Goal: Check status: Check status

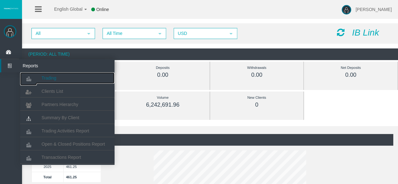
click at [60, 80] on link "Trading" at bounding box center [67, 77] width 94 height 11
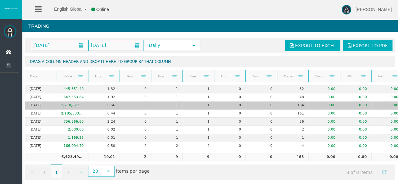
scroll to position [6, 0]
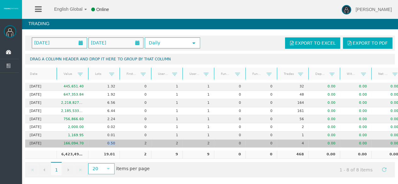
drag, startPoint x: 105, startPoint y: 138, endPoint x: 133, endPoint y: 140, distance: 27.5
click at [133, 140] on tr "[DATE] 166,094.70 0.50 2 2 2 0 0 4 0.00 0.00 0.00" at bounding box center [214, 144] width 378 height 8
click at [133, 140] on td "2" at bounding box center [135, 144] width 31 height 8
drag, startPoint x: 133, startPoint y: 140, endPoint x: 100, endPoint y: 135, distance: 33.1
click at [100, 140] on tr "[DATE] 166,094.70 0.50 2 2 2 0 0 4 0.00 0.00 0.00" at bounding box center [214, 144] width 378 height 8
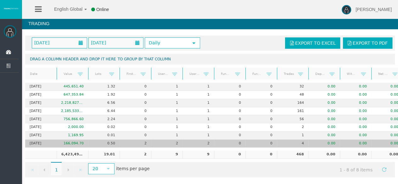
click at [100, 140] on td "0.50" at bounding box center [103, 144] width 31 height 8
drag, startPoint x: 107, startPoint y: 138, endPoint x: 120, endPoint y: 138, distance: 12.9
click at [120, 140] on tr "[DATE] 166,094.70 0.50 2 2 2 0 0 4 0.00 0.00 0.00" at bounding box center [214, 144] width 378 height 8
click at [120, 140] on td "2" at bounding box center [135, 144] width 31 height 8
drag, startPoint x: 120, startPoint y: 138, endPoint x: 104, endPoint y: 138, distance: 16.0
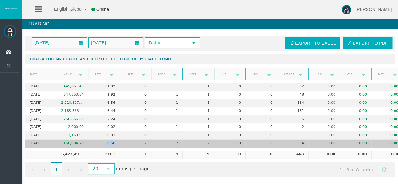
click at [104, 140] on tr "20. Aug 2025 166,094.70 0.50 2 2 2 0 0 4 0.00 0.00 0.00" at bounding box center [214, 144] width 378 height 8
click at [104, 140] on td "0.50" at bounding box center [103, 144] width 31 height 8
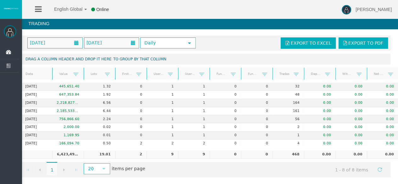
scroll to position [0, 4]
drag, startPoint x: 300, startPoint y: 151, endPoint x: 294, endPoint y: 151, distance: 6.3
click at [294, 151] on td "468" at bounding box center [288, 155] width 31 height 8
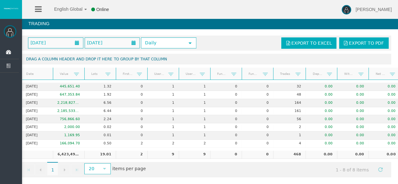
drag, startPoint x: 304, startPoint y: 67, endPoint x: 309, endPoint y: 68, distance: 5.1
click at [309, 68] on div "Date Value Lots First trade Users traded Users traded (email) Funded accouns Fu…" at bounding box center [210, 74] width 378 height 12
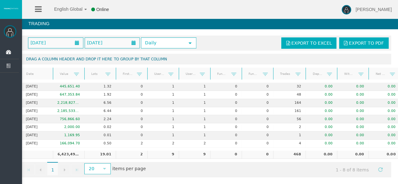
click at [254, 169] on div "Go to the first page Go to the previous page 1 1 Go to the next page Go to the …" at bounding box center [206, 169] width 370 height 15
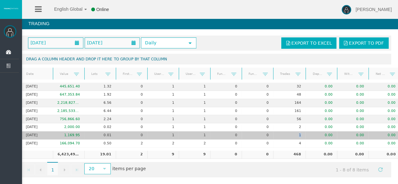
click at [298, 132] on td "1" at bounding box center [289, 136] width 32 height 8
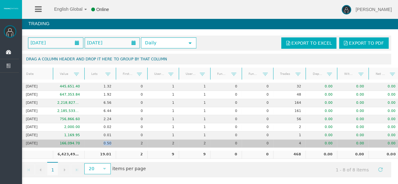
drag, startPoint x: 110, startPoint y: 137, endPoint x: 99, endPoint y: 139, distance: 11.2
click at [99, 140] on td "0.50" at bounding box center [99, 144] width 31 height 8
drag, startPoint x: 103, startPoint y: 138, endPoint x: 116, endPoint y: 139, distance: 13.5
click at [116, 140] on tr "20. Aug 2025 166,094.70 0.50 2 2 2 0 0 4 0.00 0.00 0.00" at bounding box center [210, 144] width 379 height 8
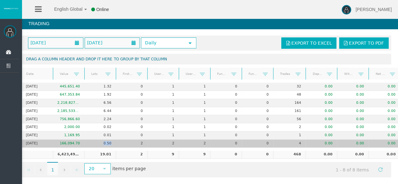
click at [116, 140] on td "2" at bounding box center [131, 144] width 31 height 8
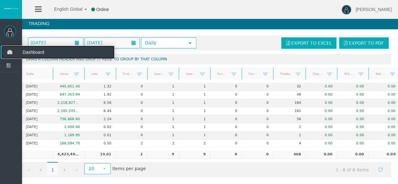
click at [5, 53] on icon at bounding box center [9, 52] width 17 height 13
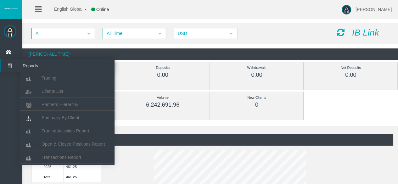
click at [0, 68] on li "Reports Trading Clients List Partners Hierarchy" at bounding box center [9, 65] width 19 height 13
click at [55, 80] on link "Trading" at bounding box center [67, 77] width 94 height 11
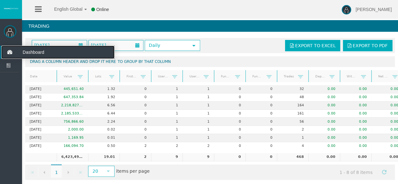
click at [11, 52] on icon at bounding box center [9, 52] width 17 height 13
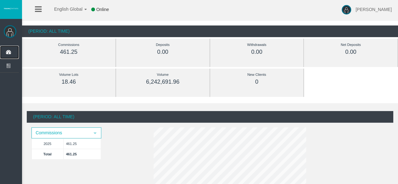
scroll to position [23, 0]
